Goal: Task Accomplishment & Management: Use online tool/utility

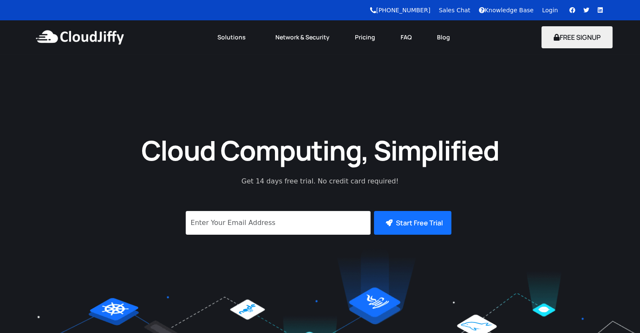
click at [552, 13] on link "Login" at bounding box center [550, 10] width 16 height 7
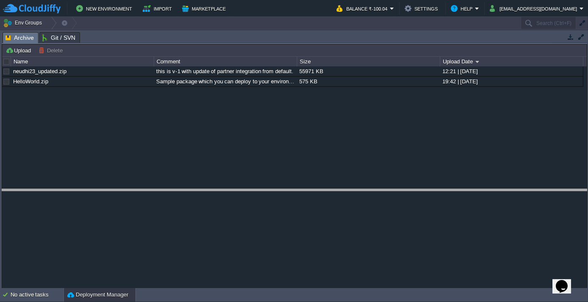
drag, startPoint x: 118, startPoint y: 34, endPoint x: 143, endPoint y: 228, distance: 195.4
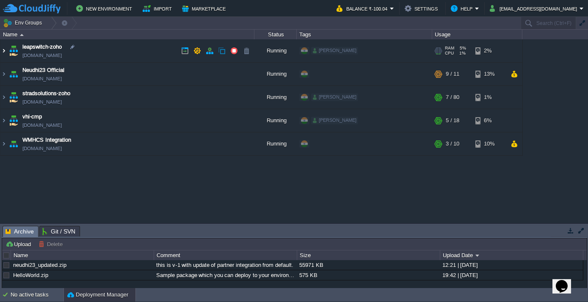
click at [3, 49] on img at bounding box center [3, 50] width 7 height 23
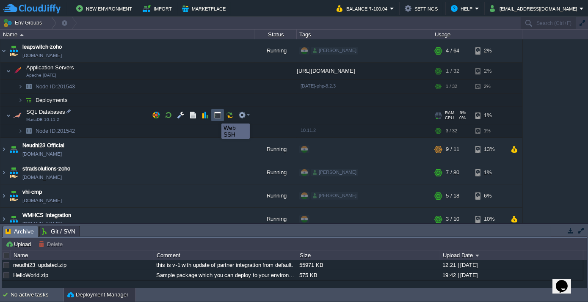
click at [215, 116] on button "button" at bounding box center [218, 115] width 8 height 8
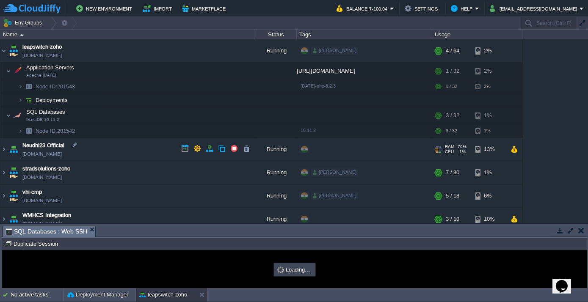
type input "#000000"
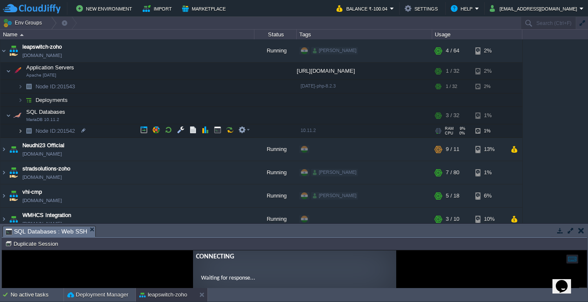
click at [21, 131] on img at bounding box center [20, 130] width 5 height 13
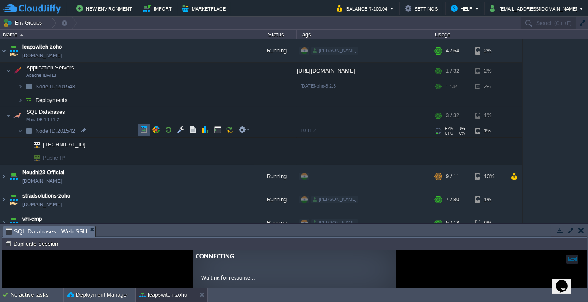
click at [143, 131] on button "button" at bounding box center [144, 130] width 8 height 8
